Goal: Task Accomplishment & Management: Complete application form

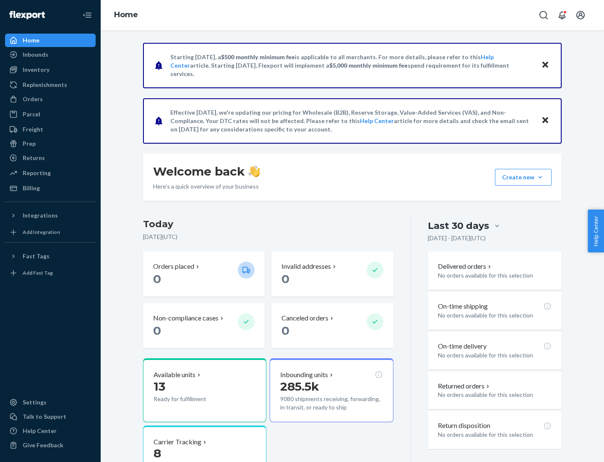
click at [540, 177] on button "Create new Create new inbound Create new order Create new product" at bounding box center [523, 177] width 57 height 17
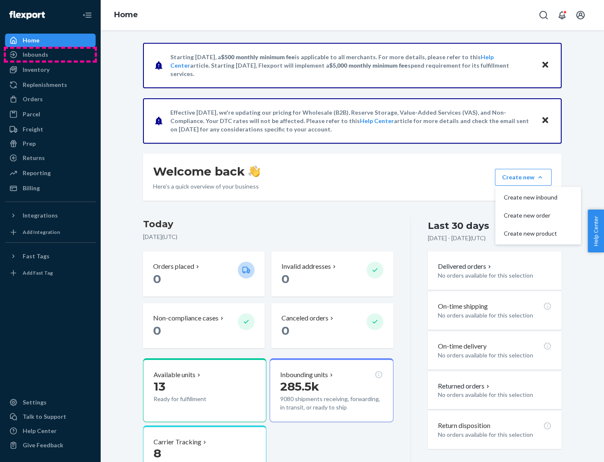
click at [50, 55] on div "Inbounds" at bounding box center [50, 55] width 89 height 12
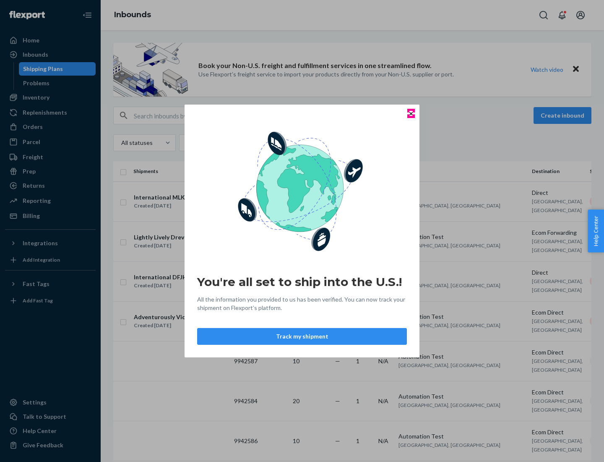
click at [411, 113] on icon "Close" at bounding box center [411, 113] width 3 height 3
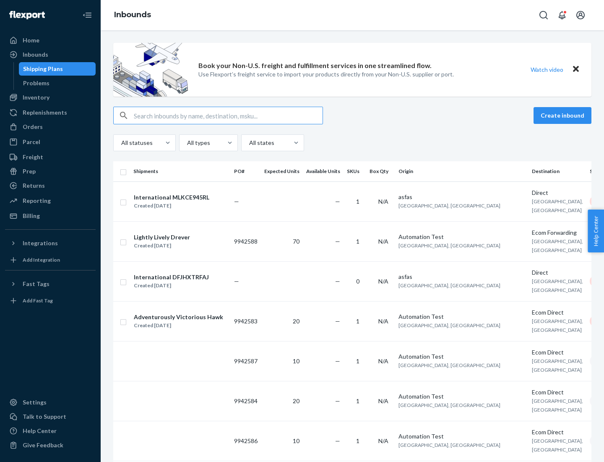
click at [564, 115] on button "Create inbound" at bounding box center [563, 115] width 58 height 17
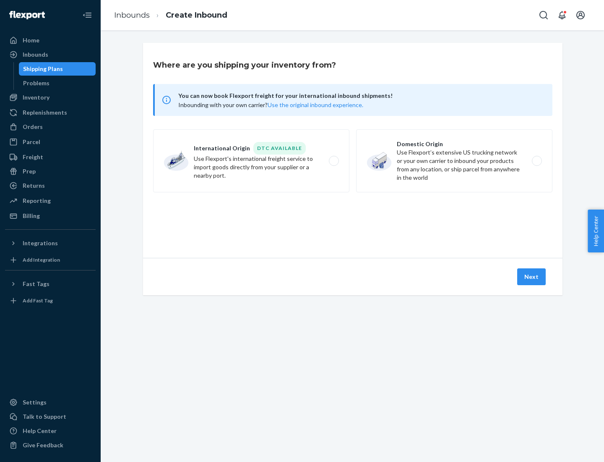
click at [454, 161] on label "Domestic Origin Use Flexport’s extensive US trucking network or your own carrie…" at bounding box center [454, 160] width 196 height 63
click at [537, 161] on input "Domestic Origin Use Flexport’s extensive US trucking network or your own carrie…" at bounding box center [539, 160] width 5 height 5
radio input "true"
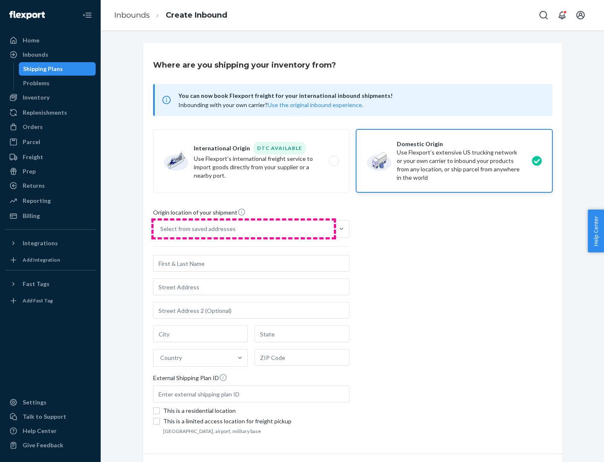
click at [244, 229] on div "Select from saved addresses" at bounding box center [244, 228] width 180 height 17
click at [161, 229] on input "Select from saved addresses" at bounding box center [160, 228] width 1 height 8
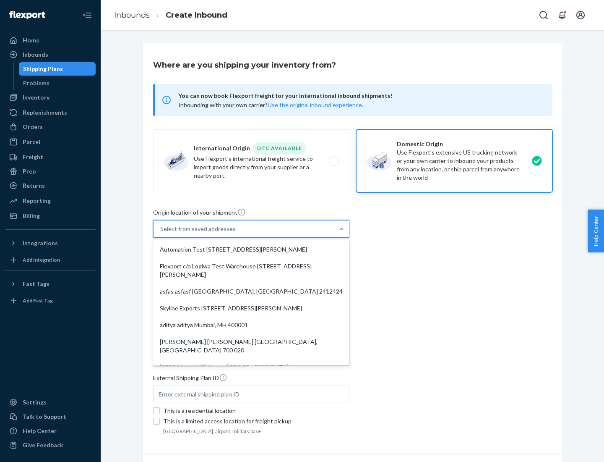
scroll to position [3, 0]
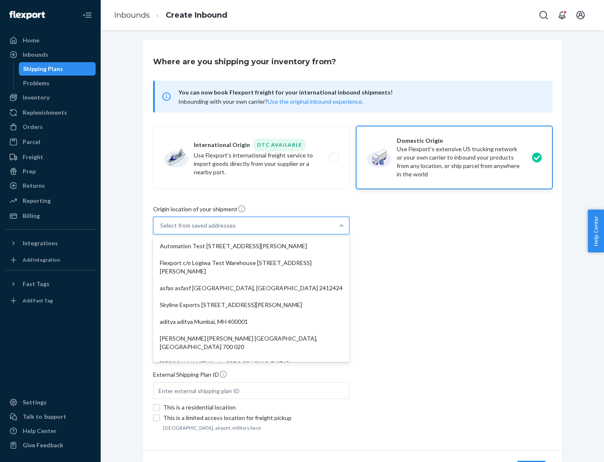
click at [251, 246] on div "Automation Test [STREET_ADDRESS][PERSON_NAME]" at bounding box center [251, 245] width 193 height 17
click at [161, 230] on input "option Automation Test [STREET_ADDRESS][PERSON_NAME]. 9 results available. Use …" at bounding box center [160, 225] width 1 height 8
type input "Automation Test"
type input "9th Floor"
type input "[GEOGRAPHIC_DATA]"
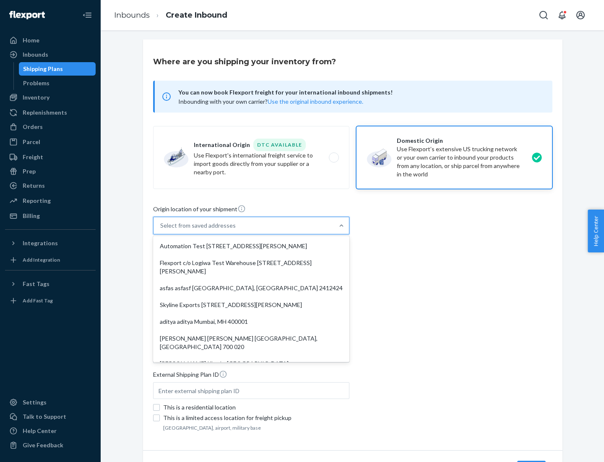
type input "CA"
type input "94104"
type input "[STREET_ADDRESS][PERSON_NAME]"
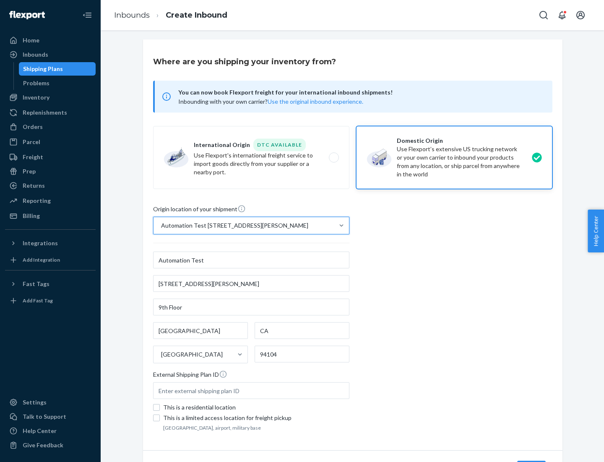
scroll to position [49, 0]
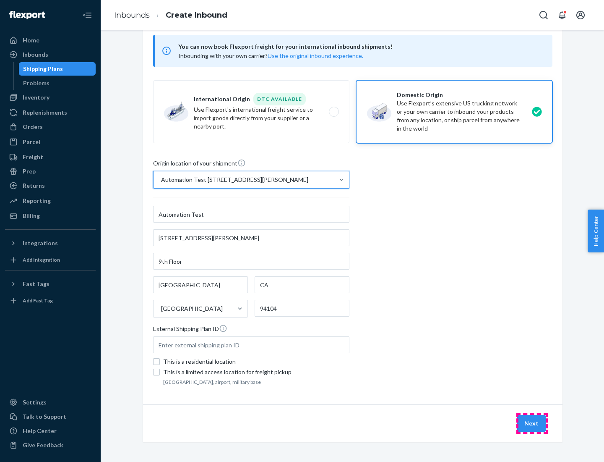
click at [532, 423] on button "Next" at bounding box center [531, 423] width 29 height 17
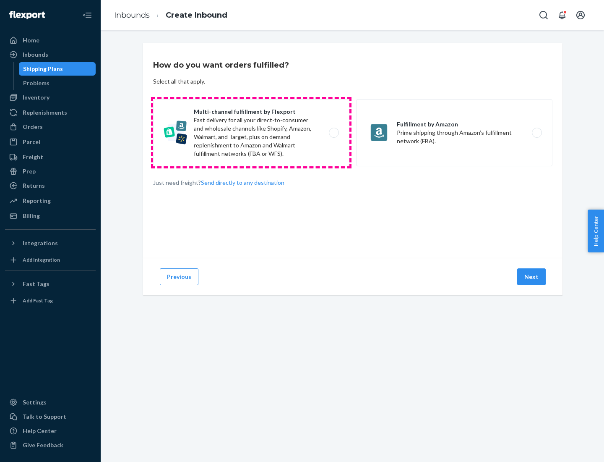
click at [251, 133] on label "Multi-channel fulfillment by Flexport Fast delivery for all your direct-to-cons…" at bounding box center [251, 132] width 196 height 67
click at [334, 133] on input "Multi-channel fulfillment by Flexport Fast delivery for all your direct-to-cons…" at bounding box center [336, 132] width 5 height 5
radio input "true"
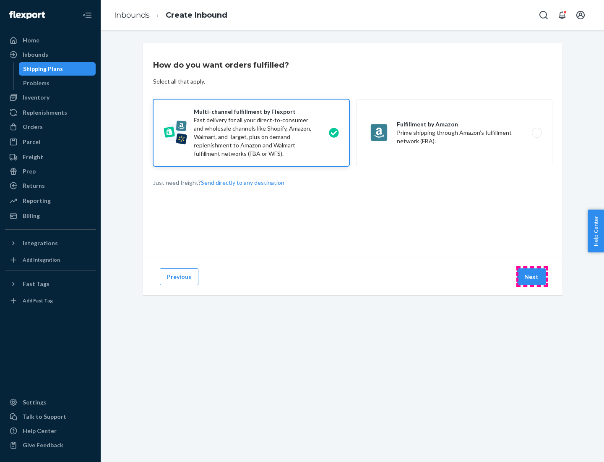
click at [532, 276] on button "Next" at bounding box center [531, 276] width 29 height 17
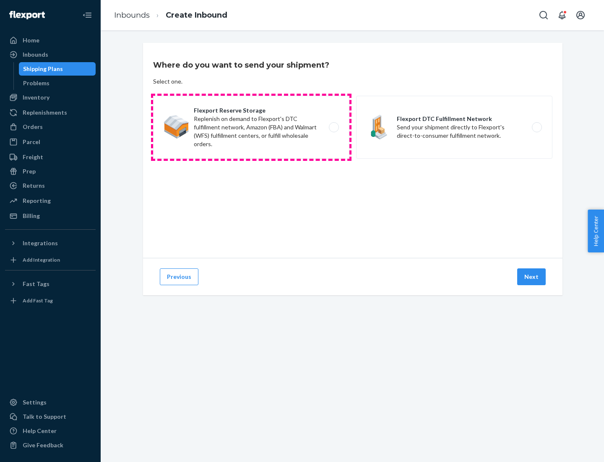
click at [251, 127] on label "Flexport Reserve Storage Replenish on demand to Flexport's DTC fulfillment netw…" at bounding box center [251, 127] width 196 height 63
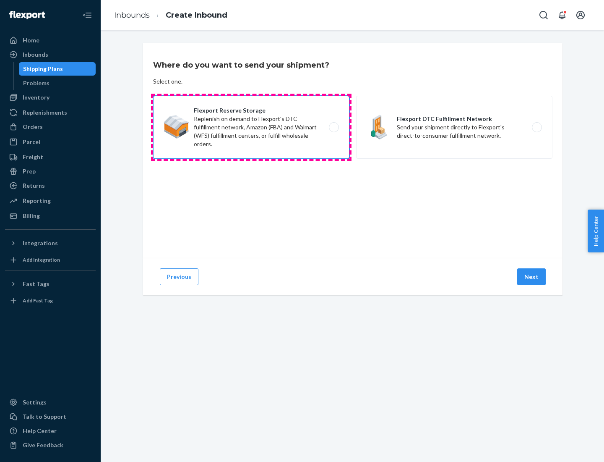
click at [334, 127] on input "Flexport Reserve Storage Replenish on demand to Flexport's DTC fulfillment netw…" at bounding box center [336, 127] width 5 height 5
radio input "true"
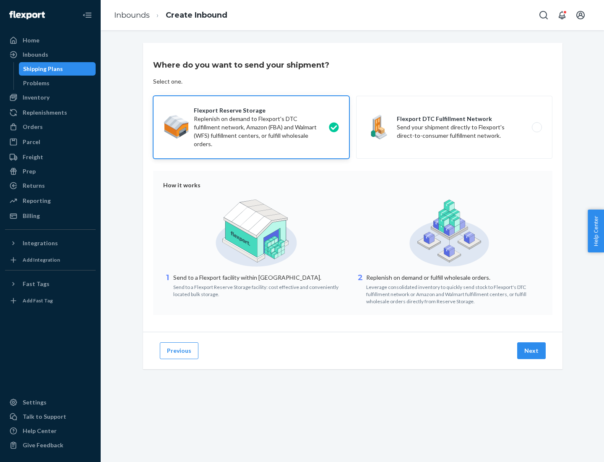
click at [532, 350] on button "Next" at bounding box center [531, 350] width 29 height 17
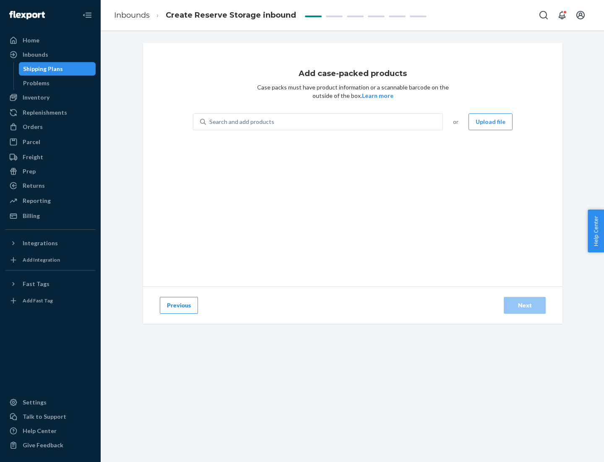
click at [325, 122] on div "Search and add products" at bounding box center [324, 121] width 237 height 15
click at [210, 122] on input "Search and add products" at bounding box center [209, 121] width 1 height 8
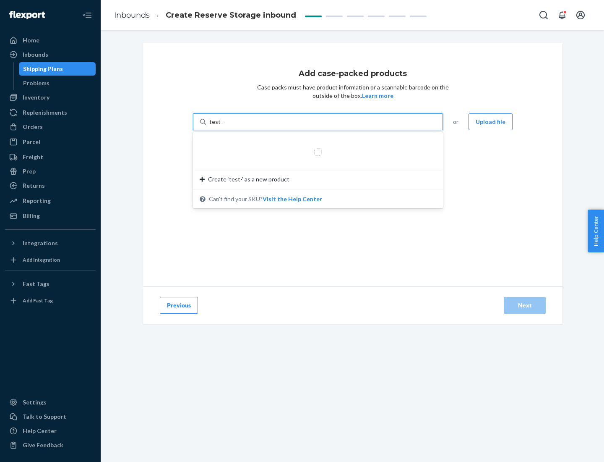
type input "test-syn"
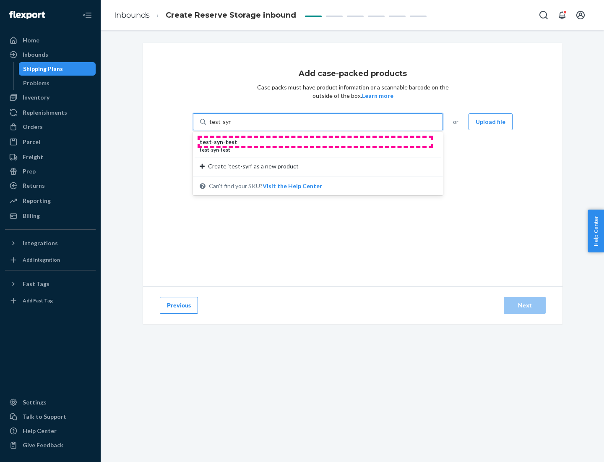
click at [315, 142] on div "test - syn - test" at bounding box center [315, 142] width 230 height 8
click at [231, 126] on input "test-syn" at bounding box center [220, 121] width 22 height 8
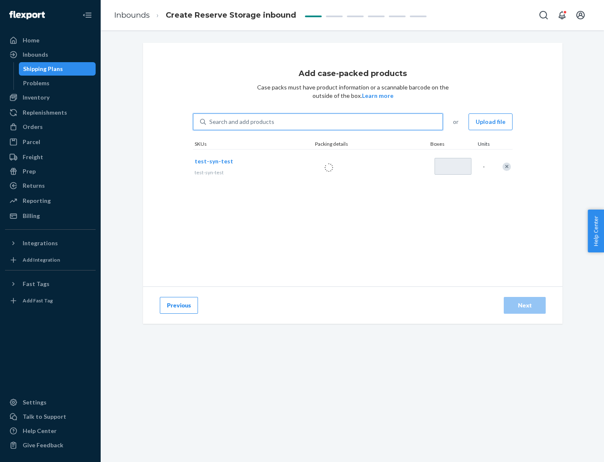
type input "1"
click at [525, 305] on div "Next" at bounding box center [525, 305] width 28 height 8
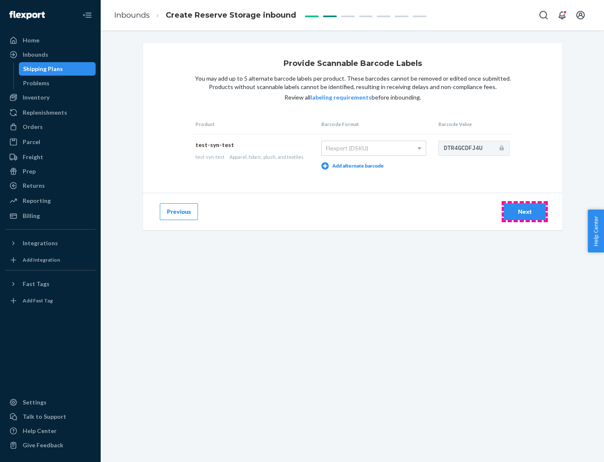
click at [525, 211] on div "Next" at bounding box center [525, 211] width 28 height 8
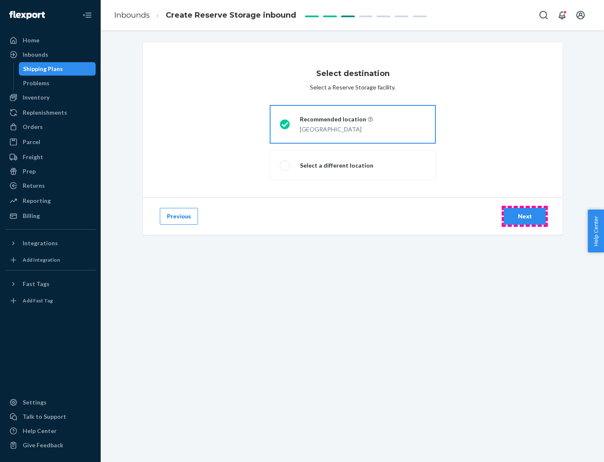
click at [525, 216] on div "Next" at bounding box center [525, 216] width 28 height 8
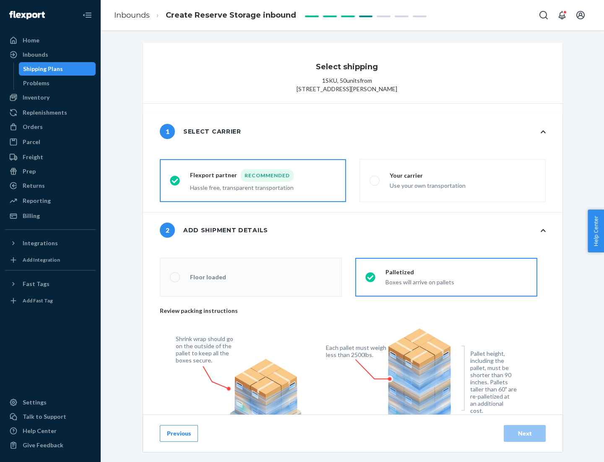
radio input "false"
type input "1"
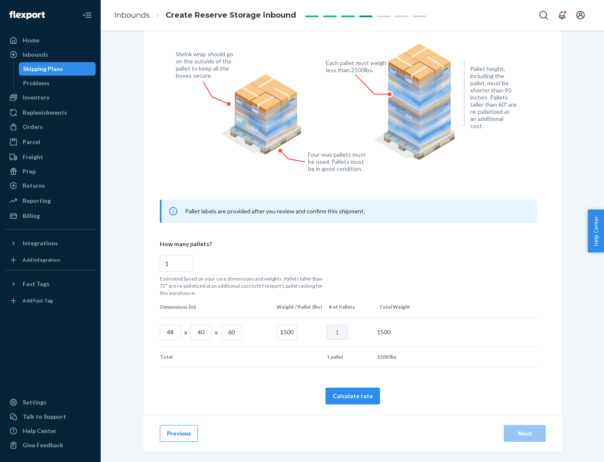
click at [353, 395] on button "Calculate rate" at bounding box center [353, 395] width 55 height 17
radio input "false"
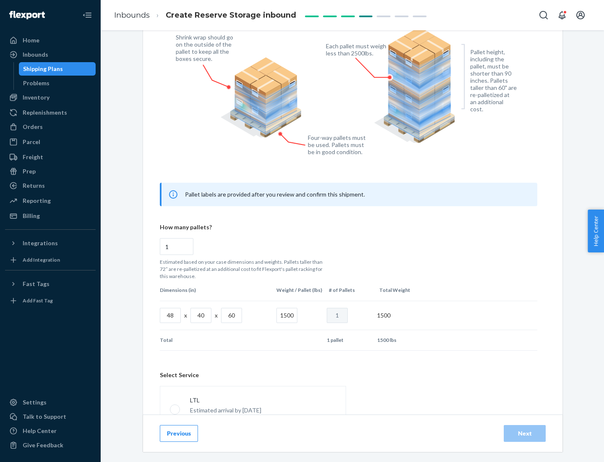
scroll to position [371, 0]
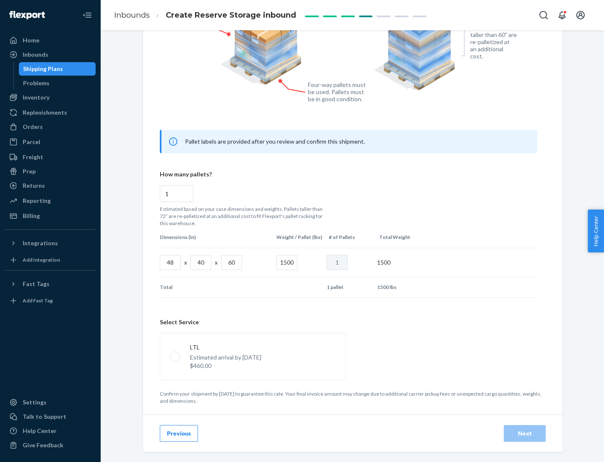
click at [253, 356] on p "Estimated arrival by [DATE]" at bounding box center [225, 357] width 71 height 8
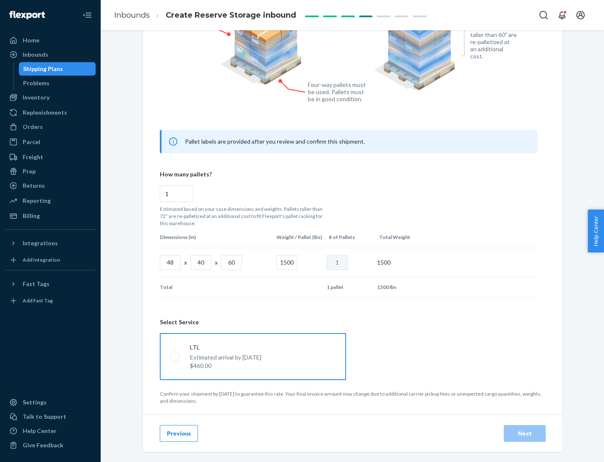
click at [175, 356] on input "LTL Estimated arrival by [DATE] $460.00" at bounding box center [172, 355] width 5 height 5
radio input "true"
radio input "false"
click at [525, 433] on div "Next" at bounding box center [525, 433] width 28 height 8
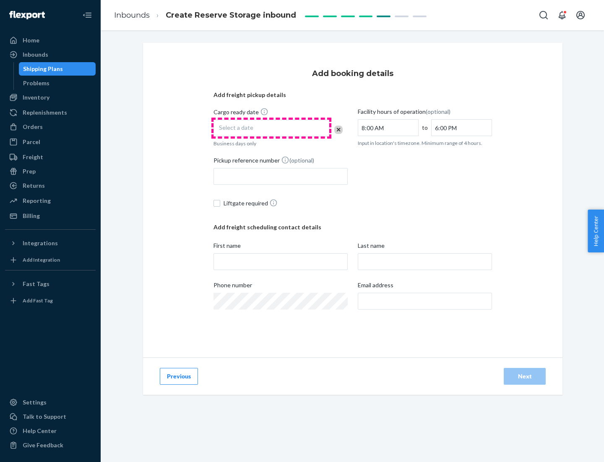
click at [271, 128] on div "Select a date" at bounding box center [272, 128] width 116 height 17
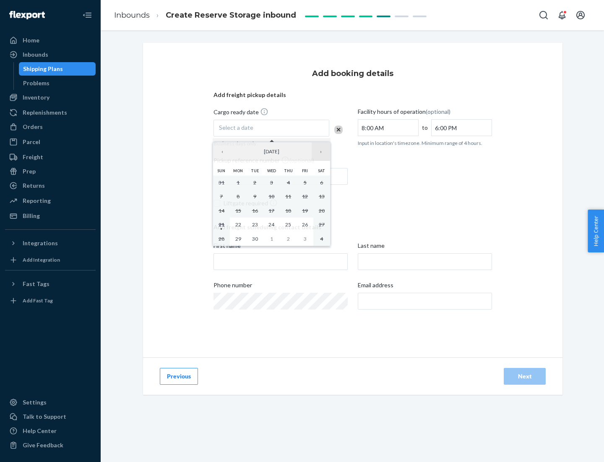
click at [321, 151] on button "›" at bounding box center [321, 151] width 18 height 18
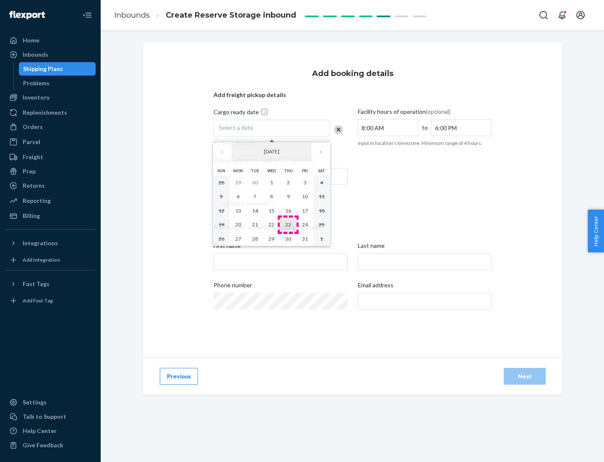
click at [288, 224] on abbr "23" at bounding box center [288, 224] width 6 height 6
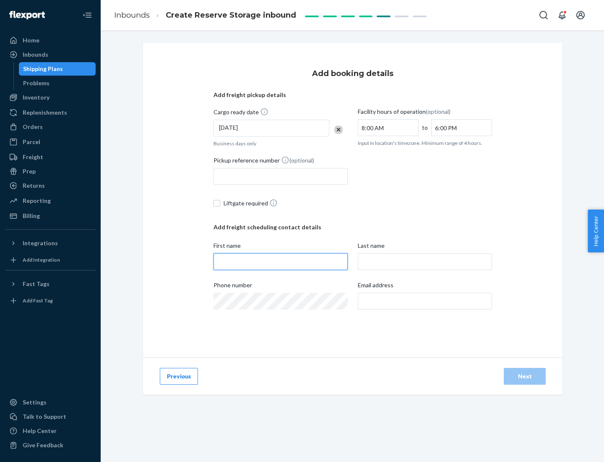
click at [281, 261] on input "First name" at bounding box center [281, 261] width 134 height 17
type input "[PERSON_NAME]"
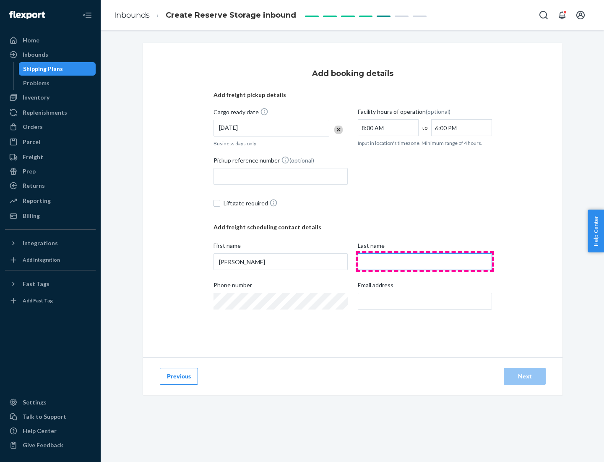
click at [425, 261] on input "Last name" at bounding box center [425, 261] width 134 height 17
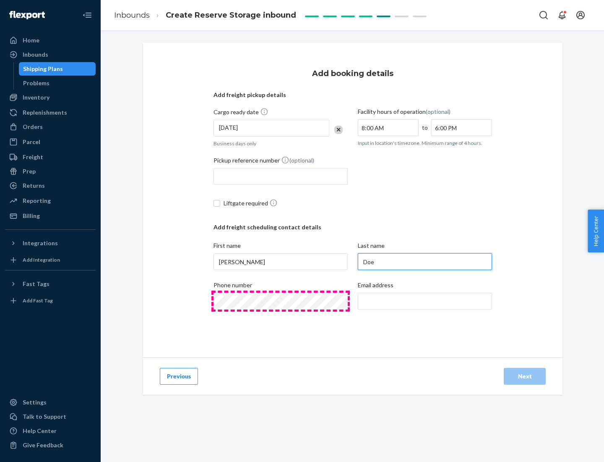
type input "Doe"
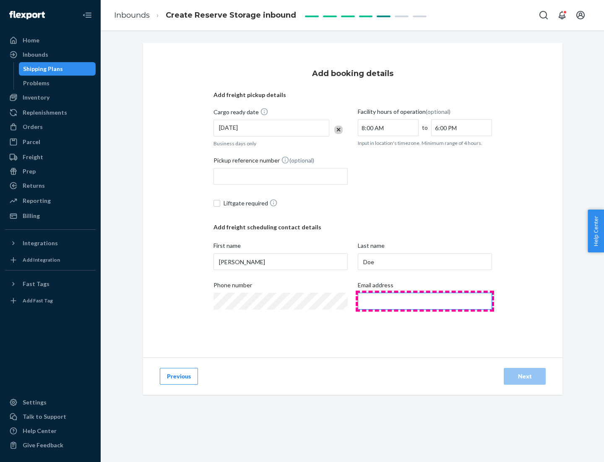
click at [425, 301] on input "Email address" at bounding box center [425, 300] width 134 height 17
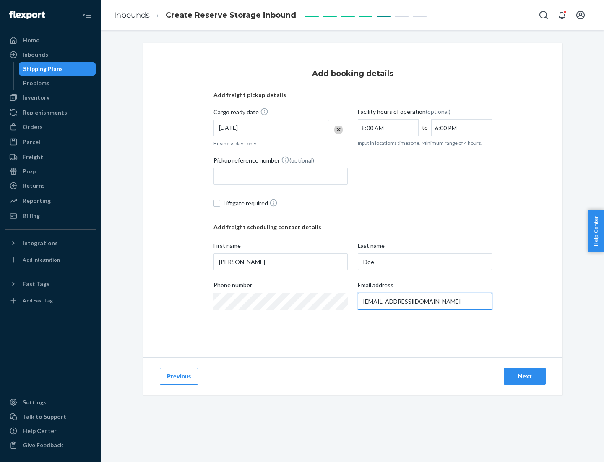
type input "[EMAIL_ADDRESS][DOMAIN_NAME]"
click at [525, 376] on div "Next" at bounding box center [525, 376] width 28 height 8
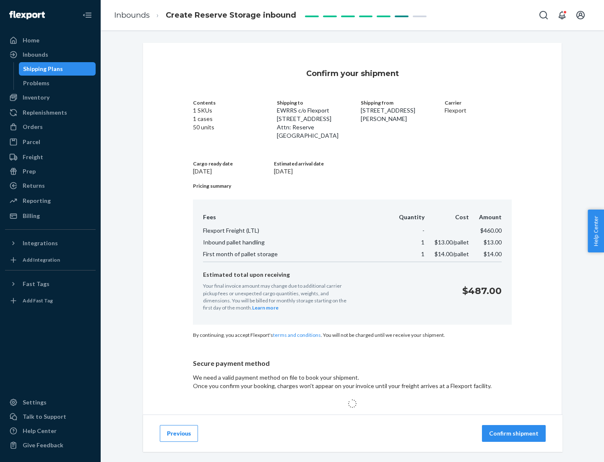
scroll to position [54, 0]
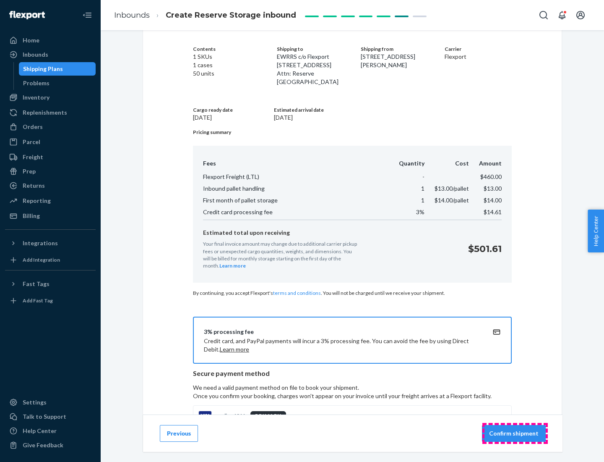
click at [515, 433] on p "Confirm shipment" at bounding box center [514, 433] width 50 height 8
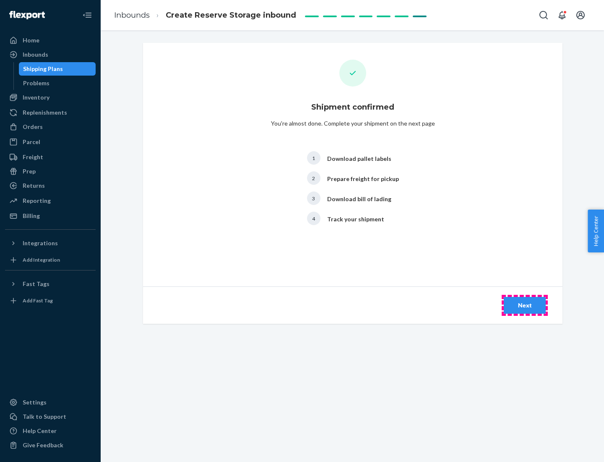
click at [525, 305] on div "Next" at bounding box center [525, 305] width 28 height 8
